Goal: Task Accomplishment & Management: Complete application form

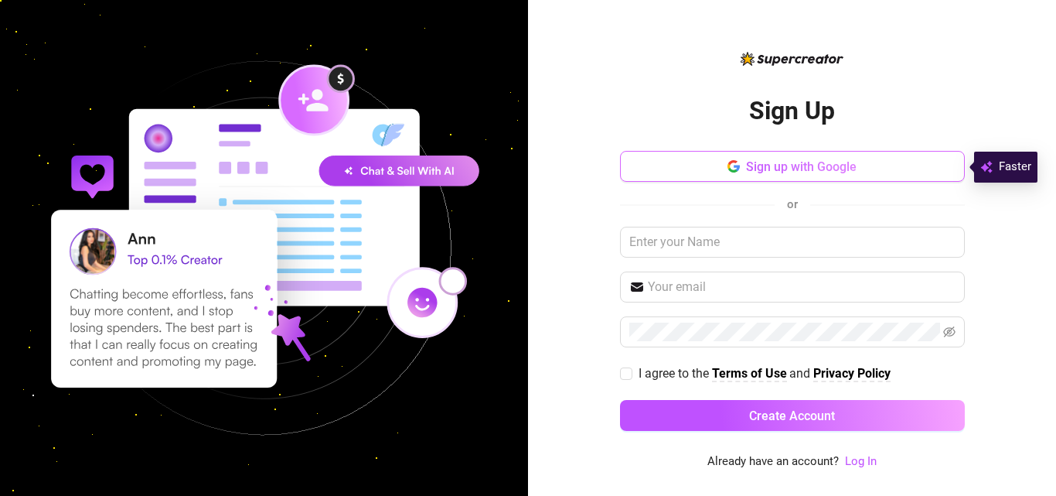
click at [882, 161] on button "Sign up with Google" at bounding box center [792, 166] width 345 height 31
click at [770, 169] on span "Sign up with Google" at bounding box center [801, 166] width 111 height 15
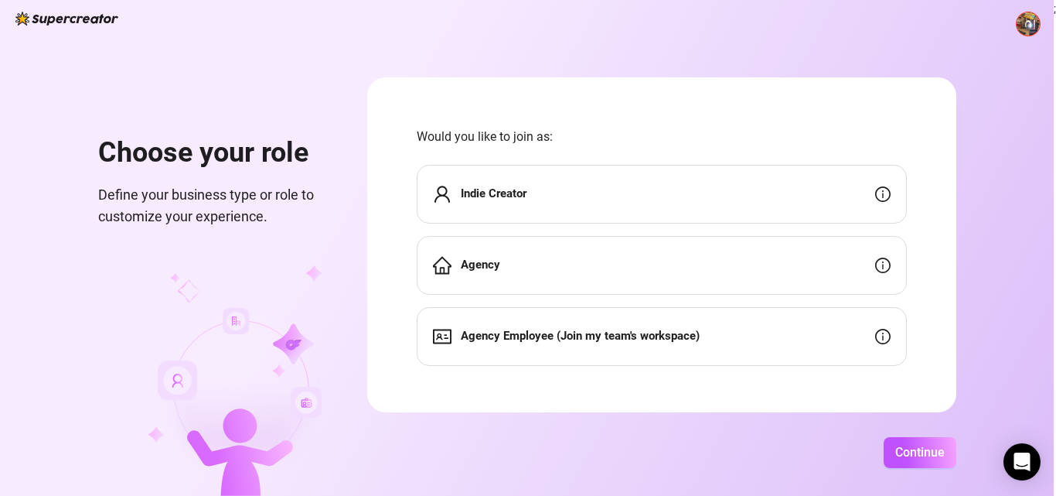
click at [592, 210] on div "Indie Creator" at bounding box center [662, 194] width 490 height 59
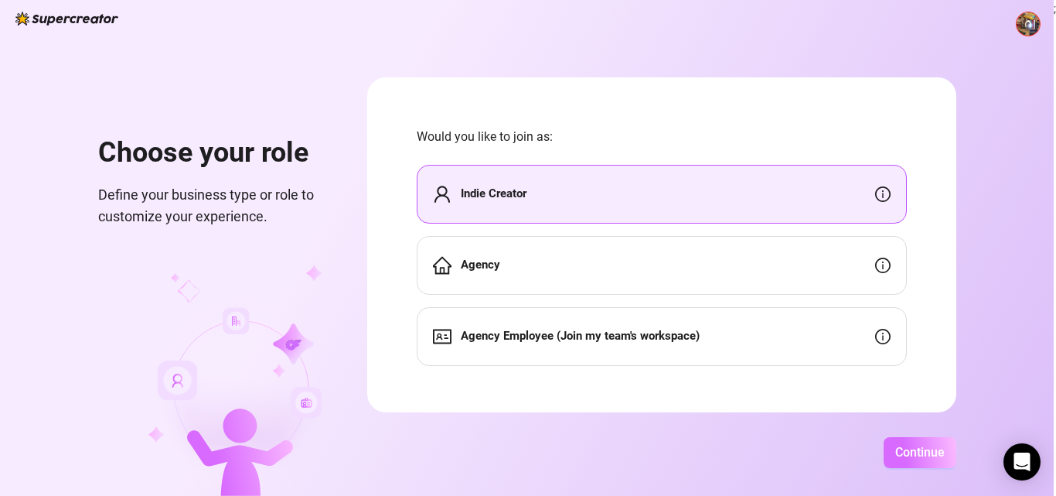
click at [914, 460] on button "Continue" at bounding box center [920, 452] width 73 height 31
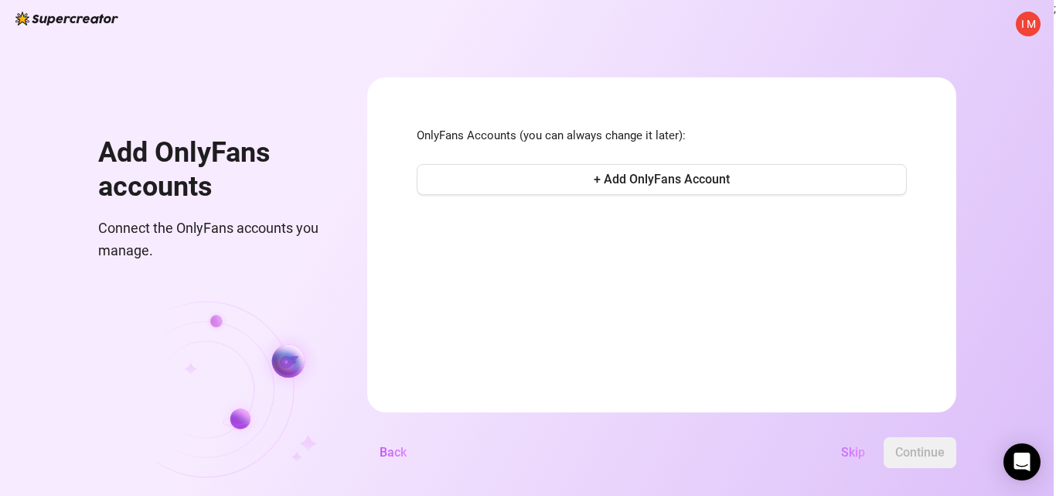
click at [849, 456] on span "Skip" at bounding box center [853, 452] width 24 height 15
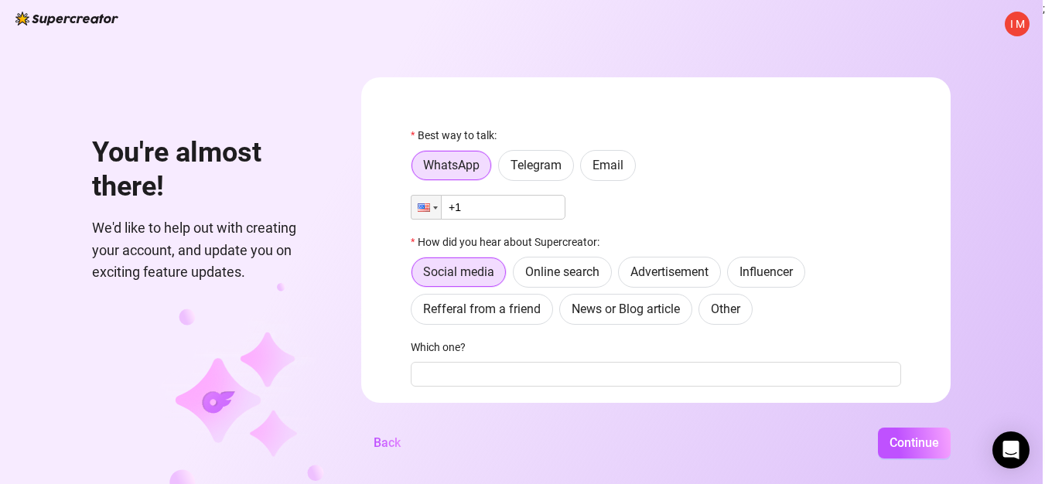
click at [551, 165] on span "Telegram" at bounding box center [535, 165] width 51 height 15
click at [503, 169] on input "Telegram" at bounding box center [503, 169] width 0 height 0
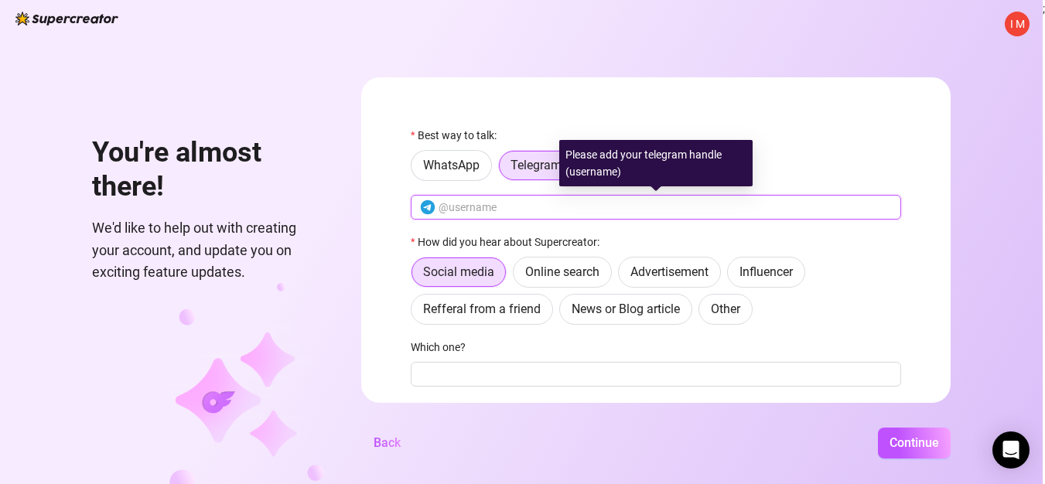
click at [490, 208] on input "text" at bounding box center [664, 207] width 453 height 17
